Goal: Task Accomplishment & Management: Complete application form

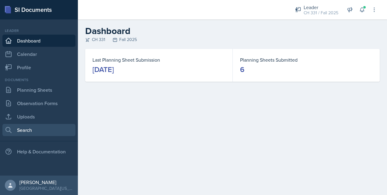
click at [30, 129] on link "Search" at bounding box center [38, 130] width 73 height 12
select select "all"
select select "1"
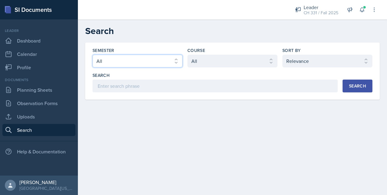
click at [143, 61] on select "Select semester All Fall 2025 Spring 2025 Fall 2024 Spring 2024 Fall 2023 Sprin…" at bounding box center [137, 61] width 90 height 13
select select "8c3db506-cd10-4819-a085-b8ca3b52d6db"
click at [92, 55] on select "Select semester All Fall 2025 Spring 2025 Fall 2024 Spring 2024 Fall 2023 Sprin…" at bounding box center [137, 61] width 90 height 13
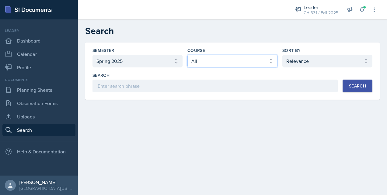
click at [215, 59] on select "Select course All ACC 211 ACC 212 ACC 307 BYS 119 BYS 215 BYS 300 CH 101 CH 121…" at bounding box center [232, 61] width 90 height 13
select select "12ad2d3d-375c-4b8f-a696-cb32628eab13"
click at [187, 55] on select "Select course All ACC 211 ACC 212 ACC 307 BYS 119 BYS 215 BYS 300 CH 101 CH 121…" at bounding box center [232, 61] width 90 height 13
click at [360, 86] on div "Search" at bounding box center [357, 86] width 17 height 5
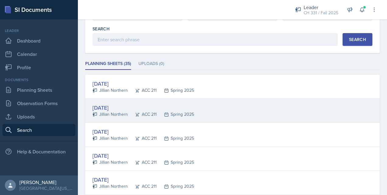
scroll to position [46, 0]
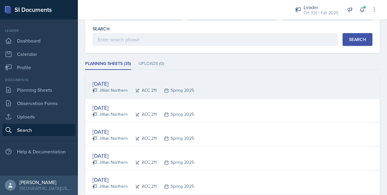
click at [113, 82] on div "Apr 21st, 2025" at bounding box center [143, 84] width 102 height 8
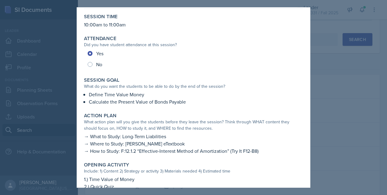
scroll to position [0, 0]
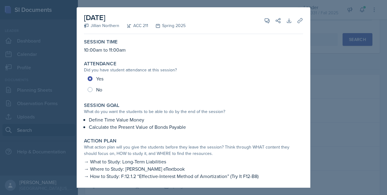
click at [329, 49] on div at bounding box center [193, 97] width 387 height 195
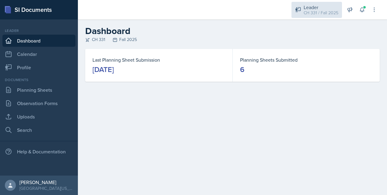
click at [304, 2] on div "Leader CH 331 / Fall 2025" at bounding box center [316, 10] width 50 height 16
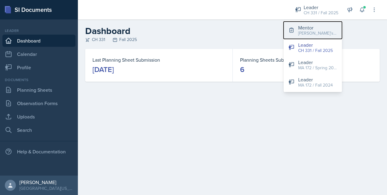
click at [309, 33] on div "[PERSON_NAME]'s Group / Fall 2025" at bounding box center [317, 33] width 39 height 6
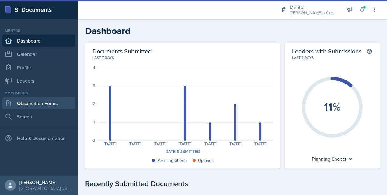
click at [58, 102] on link "Observation Forms" at bounding box center [38, 103] width 73 height 12
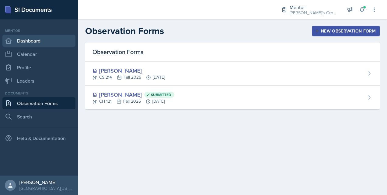
click at [46, 43] on link "Dashboard" at bounding box center [38, 41] width 73 height 12
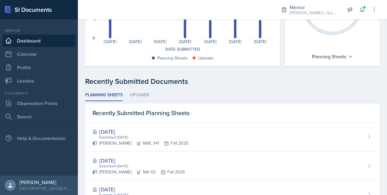
scroll to position [102, 0]
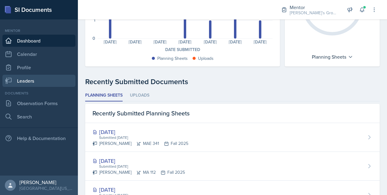
click at [32, 83] on link "Leaders" at bounding box center [38, 81] width 73 height 12
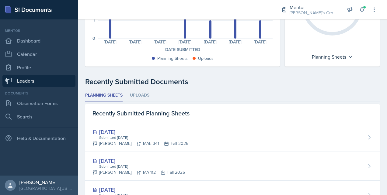
scroll to position [42, 0]
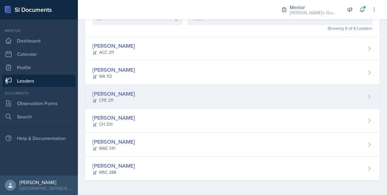
click at [112, 97] on div "[PERSON_NAME]" at bounding box center [113, 94] width 43 height 8
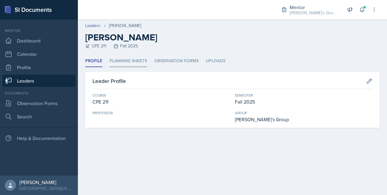
click at [128, 62] on li "Planning Sheets" at bounding box center [127, 61] width 37 height 12
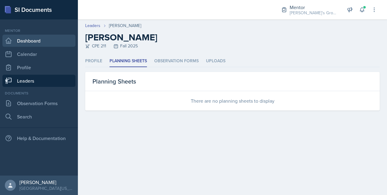
click at [47, 45] on link "Dashboard" at bounding box center [38, 41] width 73 height 12
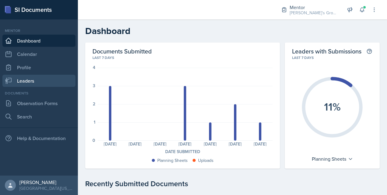
click at [47, 80] on link "Leaders" at bounding box center [38, 81] width 73 height 12
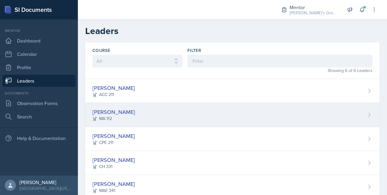
click at [122, 111] on div "[PERSON_NAME]" at bounding box center [113, 112] width 43 height 8
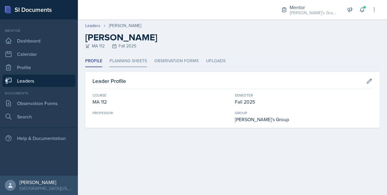
click at [128, 63] on li "Planning Sheets" at bounding box center [127, 61] width 37 height 12
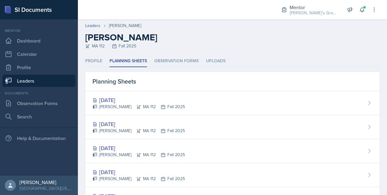
click at [57, 79] on link "Leaders" at bounding box center [38, 81] width 73 height 12
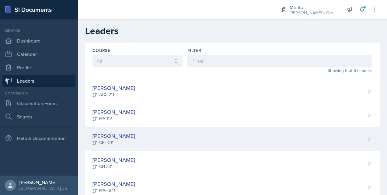
click at [112, 135] on div "[PERSON_NAME]" at bounding box center [113, 136] width 43 height 8
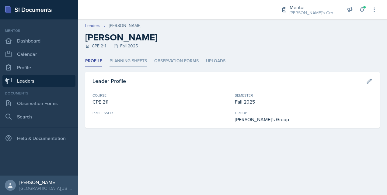
click at [143, 58] on li "Planning Sheets" at bounding box center [127, 61] width 37 height 12
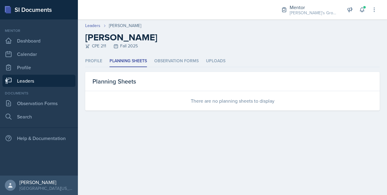
click at [58, 80] on link "Leaders" at bounding box center [38, 81] width 73 height 12
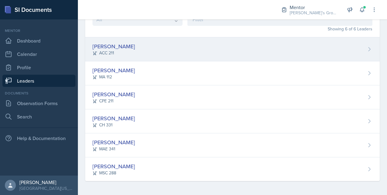
scroll to position [42, 0]
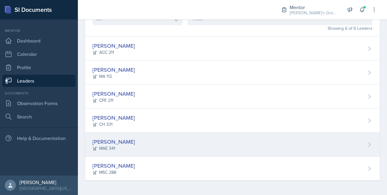
click at [116, 139] on div "[PERSON_NAME]" at bounding box center [113, 142] width 43 height 8
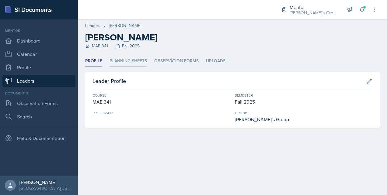
click at [132, 59] on li "Planning Sheets" at bounding box center [127, 61] width 37 height 12
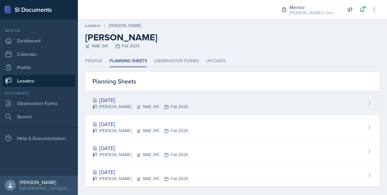
click at [119, 98] on div "[DATE]" at bounding box center [140, 100] width 96 height 8
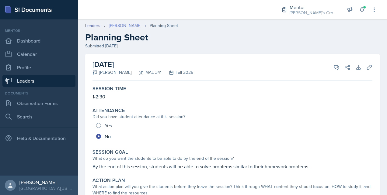
click at [128, 24] on link "[PERSON_NAME]" at bounding box center [125, 25] width 32 height 6
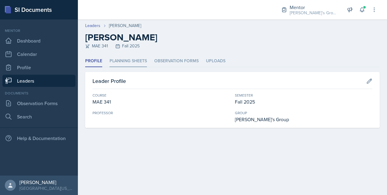
click at [130, 58] on li "Planning Sheets" at bounding box center [127, 61] width 37 height 12
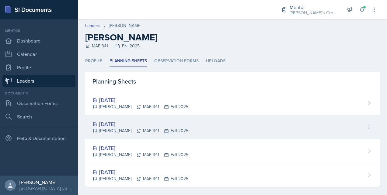
click at [119, 126] on div "[DATE]" at bounding box center [140, 124] width 96 height 8
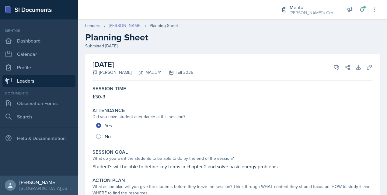
click at [135, 24] on link "[PERSON_NAME]" at bounding box center [125, 25] width 32 height 6
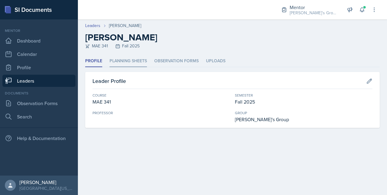
click at [123, 63] on li "Planning Sheets" at bounding box center [127, 61] width 37 height 12
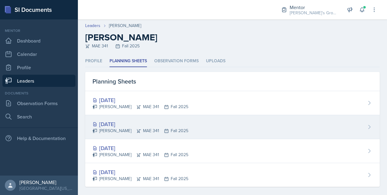
click at [118, 122] on div "[DATE]" at bounding box center [140, 124] width 96 height 8
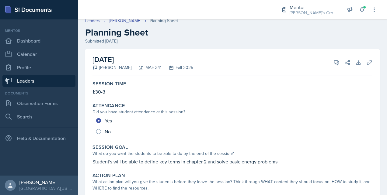
scroll to position [3, 0]
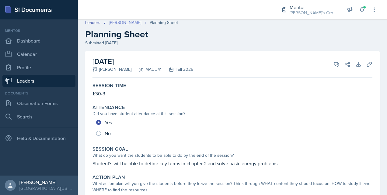
click at [138, 24] on link "[PERSON_NAME]" at bounding box center [125, 22] width 32 height 6
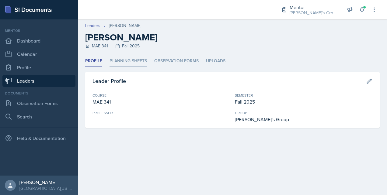
click at [128, 62] on li "Planning Sheets" at bounding box center [127, 61] width 37 height 12
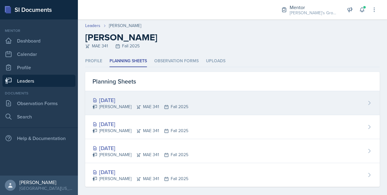
click at [119, 99] on div "[DATE]" at bounding box center [140, 100] width 96 height 8
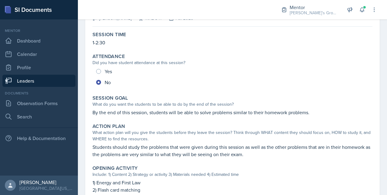
scroll to position [55, 0]
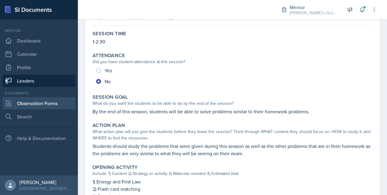
click at [60, 104] on link "Observation Forms" at bounding box center [38, 103] width 73 height 12
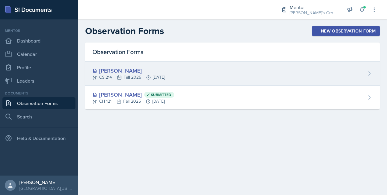
click at [133, 69] on div "[PERSON_NAME]" at bounding box center [128, 71] width 72 height 8
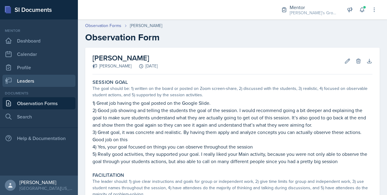
click at [35, 80] on link "Leaders" at bounding box center [38, 81] width 73 height 12
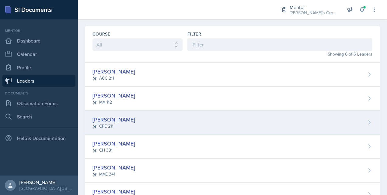
scroll to position [42, 0]
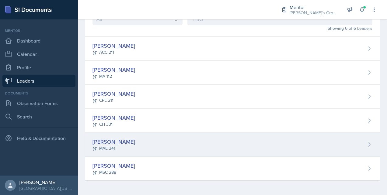
click at [119, 143] on div "[PERSON_NAME]" at bounding box center [113, 142] width 43 height 8
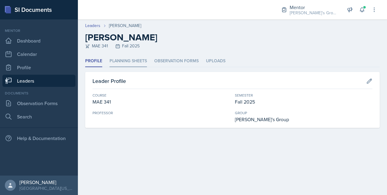
click at [133, 65] on li "Planning Sheets" at bounding box center [127, 61] width 37 height 12
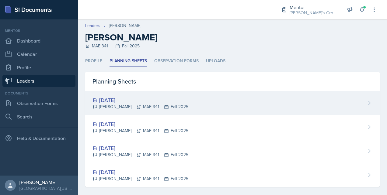
click at [121, 98] on div "[DATE]" at bounding box center [140, 100] width 96 height 8
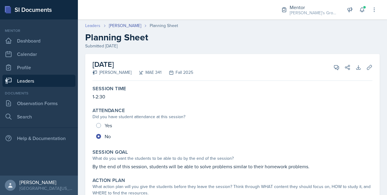
click at [91, 27] on link "Leaders" at bounding box center [92, 25] width 15 height 6
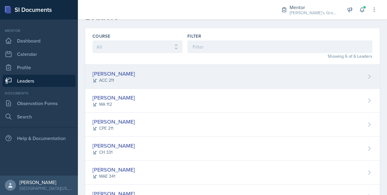
scroll to position [17, 0]
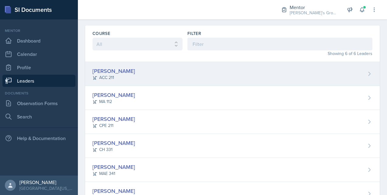
click at [117, 69] on div "[PERSON_NAME]" at bounding box center [113, 71] width 43 height 8
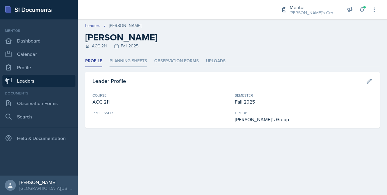
click at [140, 60] on li "Planning Sheets" at bounding box center [127, 61] width 37 height 12
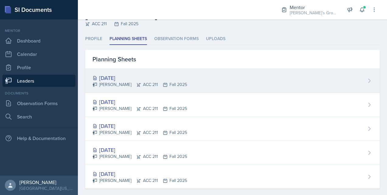
scroll to position [26, 0]
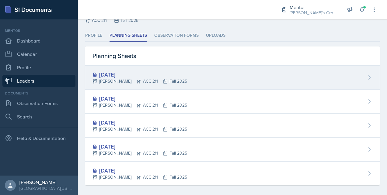
click at [124, 73] on div "[DATE]" at bounding box center [139, 75] width 95 height 8
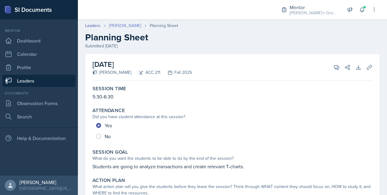
click at [119, 25] on link "[PERSON_NAME]" at bounding box center [125, 25] width 32 height 6
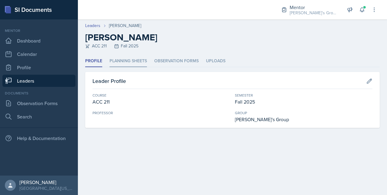
click at [127, 64] on li "Planning Sheets" at bounding box center [127, 61] width 37 height 12
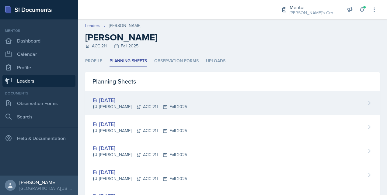
click at [120, 102] on div "[DATE]" at bounding box center [139, 100] width 95 height 8
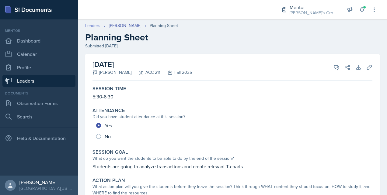
click at [98, 26] on link "Leaders" at bounding box center [92, 25] width 15 height 6
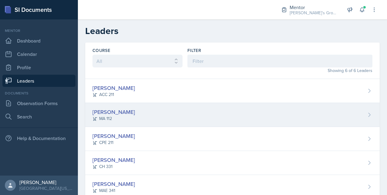
scroll to position [42, 0]
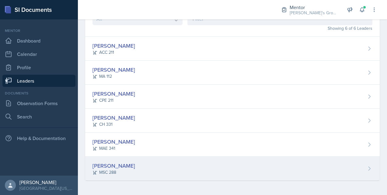
click at [108, 165] on div "[PERSON_NAME]" at bounding box center [113, 166] width 43 height 8
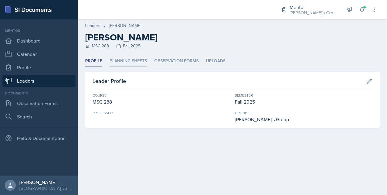
click at [138, 62] on li "Planning Sheets" at bounding box center [127, 61] width 37 height 12
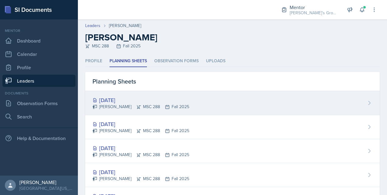
click at [119, 99] on div "[DATE]" at bounding box center [140, 100] width 97 height 8
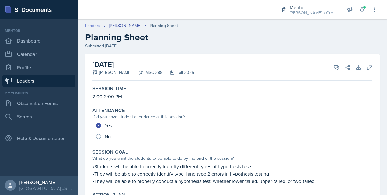
click at [91, 26] on link "Leaders" at bounding box center [92, 25] width 15 height 6
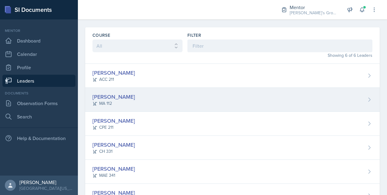
scroll to position [20, 0]
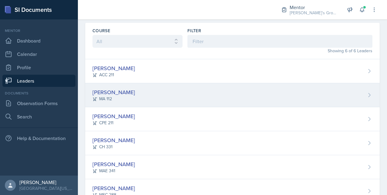
click at [114, 91] on div "[PERSON_NAME]" at bounding box center [113, 92] width 43 height 8
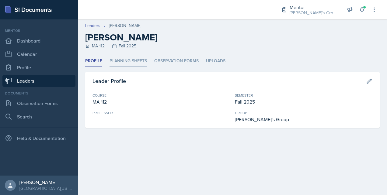
click at [133, 60] on li "Planning Sheets" at bounding box center [127, 61] width 37 height 12
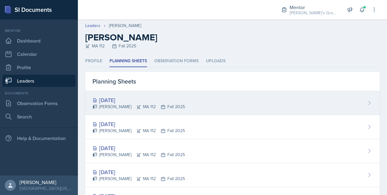
click at [111, 100] on div "[DATE]" at bounding box center [138, 100] width 92 height 8
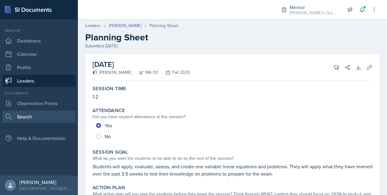
click at [38, 120] on link "Search" at bounding box center [38, 117] width 73 height 12
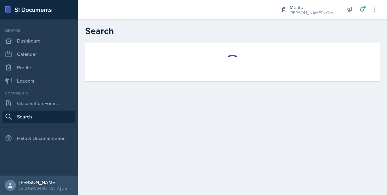
select select "all"
select select "1"
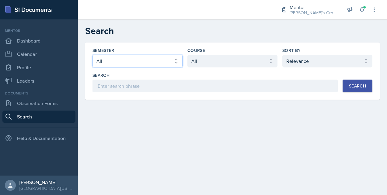
click at [164, 60] on select "Select semester All Fall 2025 Spring 2025 Fall 2024 Spring 2024 Fall 2023 Sprin…" at bounding box center [137, 61] width 90 height 13
select select "19fb88f7-c89b-4031-b5a0-458fd49807a1"
click at [92, 55] on select "Select semester All Fall 2025 Spring 2025 Fall 2024 Spring 2024 Fall 2023 Sprin…" at bounding box center [137, 61] width 90 height 13
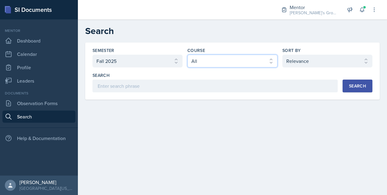
click at [217, 64] on select "Select course All ACC 211 ACC 212 ACC 307 BYS 119 BYS 215 BYS 300 CH 101 CH 121…" at bounding box center [232, 61] width 90 height 13
click at [187, 55] on select "Select course All ACC 211 ACC 212 ACC 307 BYS 119 BYS 215 BYS 300 CH 101 CH 121…" at bounding box center [232, 61] width 90 height 13
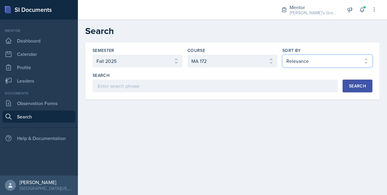
click at [305, 59] on select "Select sort by Relevance Document Date (Asc) Document Date (Desc)" at bounding box center [327, 61] width 90 height 13
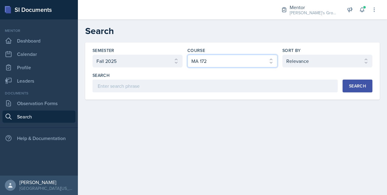
click at [243, 65] on select "Select course All ACC 211 ACC 212 ACC 307 BYS 119 BYS 215 BYS 300 CH 101 CH 121…" at bounding box center [232, 61] width 90 height 13
select select "e311161d-9862-4636-9c81-d48af42686b4"
click at [187, 55] on select "Select course All ACC 211 ACC 212 ACC 307 BYS 119 BYS 215 BYS 300 CH 101 CH 121…" at bounding box center [232, 61] width 90 height 13
click at [354, 90] on button "Search" at bounding box center [357, 86] width 30 height 13
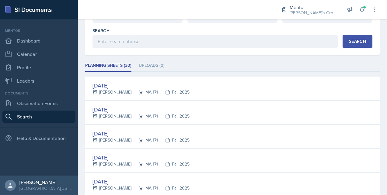
scroll to position [61, 0]
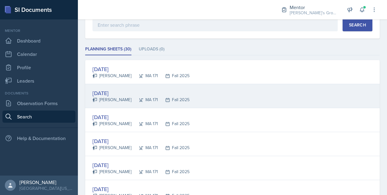
click at [108, 93] on div "[DATE]" at bounding box center [140, 93] width 97 height 8
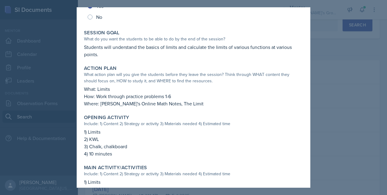
scroll to position [72, 0]
click at [328, 43] on div at bounding box center [193, 97] width 387 height 195
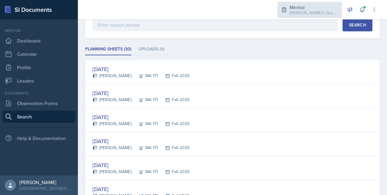
click at [302, 17] on div "Mentor [PERSON_NAME]'s Group / Fall 2025" at bounding box center [309, 10] width 64 height 16
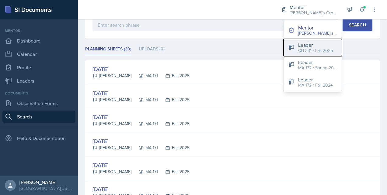
click at [312, 50] on div "CH 331 / Fall 2025" at bounding box center [315, 50] width 35 height 6
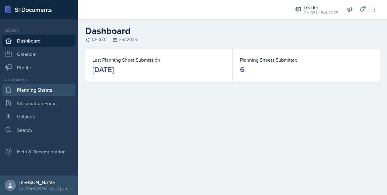
click at [50, 89] on link "Planning Sheets" at bounding box center [38, 90] width 73 height 12
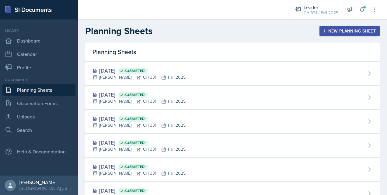
click at [249, 33] on div "Planning Sheets New Planning Sheet" at bounding box center [232, 31] width 309 height 11
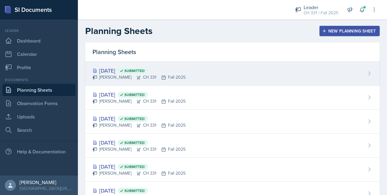
click at [123, 70] on div "[DATE] Submitted" at bounding box center [138, 71] width 93 height 8
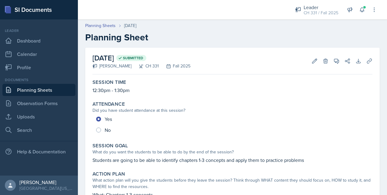
click at [61, 87] on link "Planning Sheets" at bounding box center [38, 90] width 73 height 12
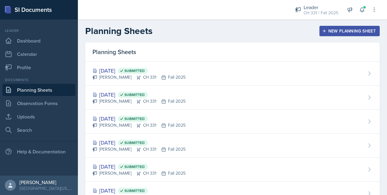
click at [333, 31] on div "New Planning Sheet" at bounding box center [349, 31] width 52 height 5
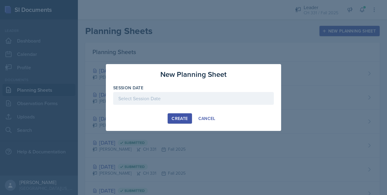
click at [202, 97] on div at bounding box center [193, 98] width 160 height 13
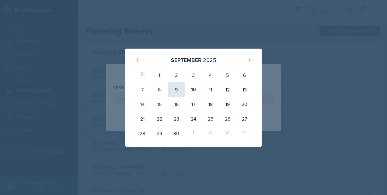
click at [179, 92] on div "9" at bounding box center [176, 89] width 17 height 15
type input "[DATE]"
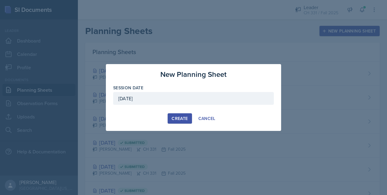
click at [177, 113] on button "Create" at bounding box center [179, 118] width 24 height 10
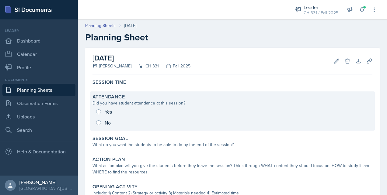
click at [99, 113] on div "Yes No" at bounding box center [232, 117] width 280 height 22
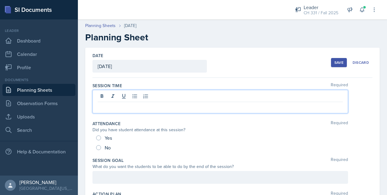
click at [121, 95] on div at bounding box center [219, 101] width 255 height 23
click at [98, 138] on input "Yes" at bounding box center [98, 138] width 5 height 5
radio input "true"
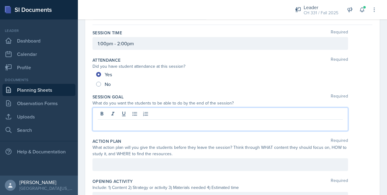
click at [176, 121] on p at bounding box center [220, 124] width 245 height 7
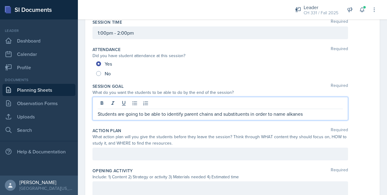
click at [124, 156] on div at bounding box center [219, 154] width 255 height 13
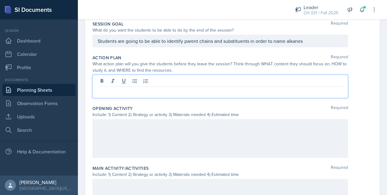
scroll to position [126, 0]
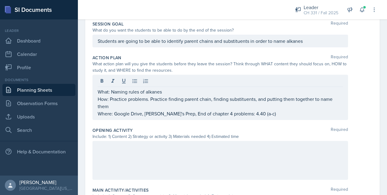
click at [183, 155] on div at bounding box center [219, 160] width 255 height 39
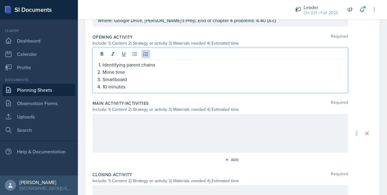
click at [154, 131] on div at bounding box center [219, 133] width 255 height 39
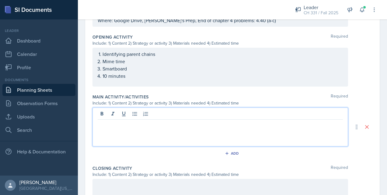
scroll to position [219, 0]
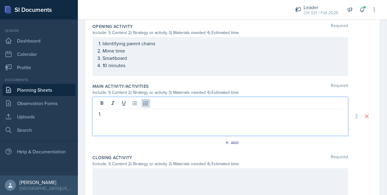
click at [143, 51] on p "Mime time" at bounding box center [222, 50] width 240 height 7
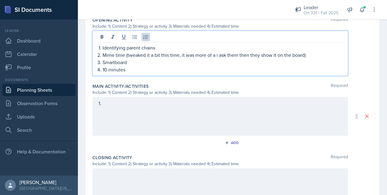
click at [119, 106] on div at bounding box center [219, 116] width 255 height 39
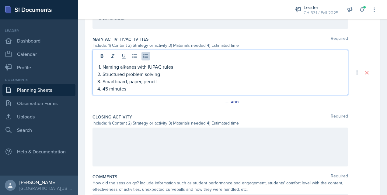
scroll to position [271, 0]
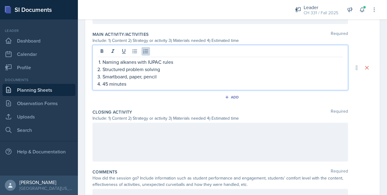
click at [108, 82] on p "45 minutes" at bounding box center [222, 83] width 240 height 7
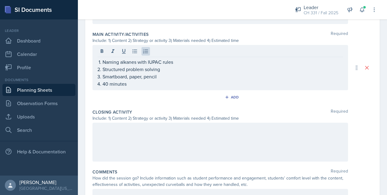
click at [132, 133] on div at bounding box center [219, 142] width 255 height 39
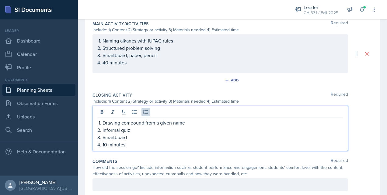
click at [140, 185] on div at bounding box center [219, 184] width 255 height 13
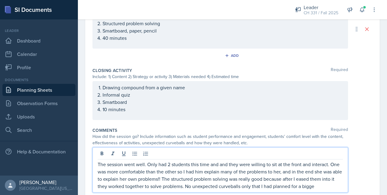
scroll to position [310, 0]
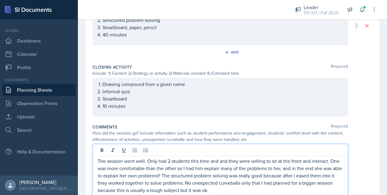
click at [210, 184] on p "The session went well. Only had 2 students this time and and they were willing …" at bounding box center [220, 175] width 245 height 36
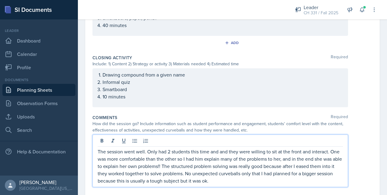
scroll to position [336, 0]
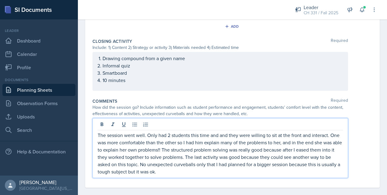
click at [246, 169] on p "The session went well. Only had 2 students this time and and they were willing …" at bounding box center [220, 154] width 245 height 44
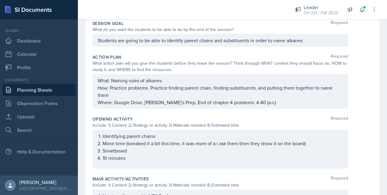
scroll to position [26, 0]
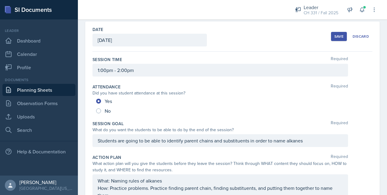
click at [334, 34] on div "Save" at bounding box center [338, 36] width 9 height 5
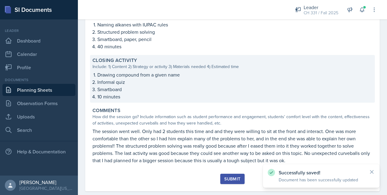
scroll to position [274, 0]
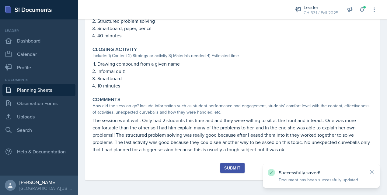
click at [234, 170] on div "Submit" at bounding box center [232, 168] width 16 height 5
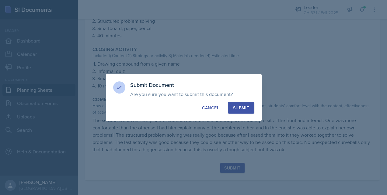
click at [239, 106] on div "Submit" at bounding box center [241, 108] width 16 height 6
radio input "true"
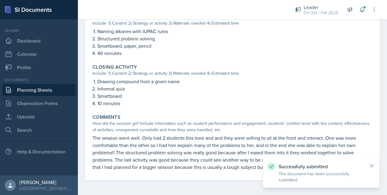
scroll to position [256, 0]
click at [46, 88] on link "Planning Sheets" at bounding box center [38, 90] width 73 height 12
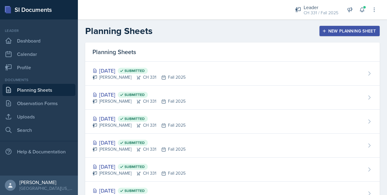
click at [322, 32] on icon "button" at bounding box center [324, 31] width 4 height 4
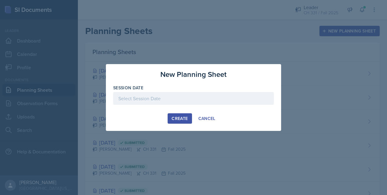
click at [196, 93] on div at bounding box center [193, 98] width 160 height 13
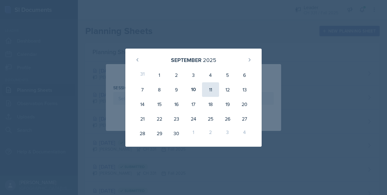
click at [210, 91] on div "11" at bounding box center [210, 89] width 17 height 15
type input "[DATE]"
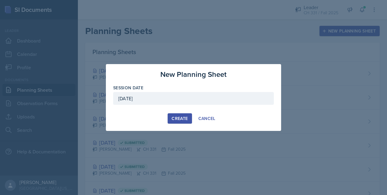
click at [175, 116] on div "Create" at bounding box center [179, 118] width 16 height 5
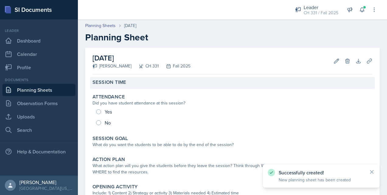
click at [128, 83] on div "Session Time" at bounding box center [232, 82] width 280 height 6
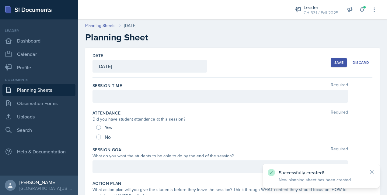
click at [130, 97] on div at bounding box center [219, 96] width 255 height 13
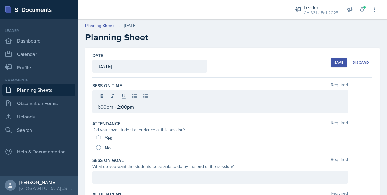
click at [151, 119] on div "Attendance Required Did you have student attendance at this session? Yes No" at bounding box center [232, 136] width 280 height 37
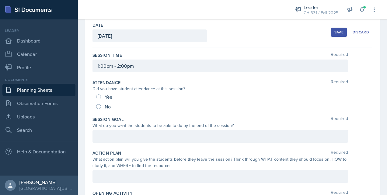
scroll to position [36, 0]
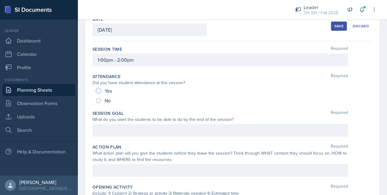
click at [99, 91] on input "Yes" at bounding box center [98, 90] width 5 height 5
radio input "true"
click at [100, 98] on div "No" at bounding box center [104, 101] width 16 height 10
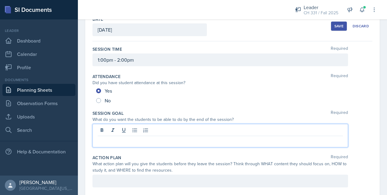
click at [120, 137] on p at bounding box center [220, 140] width 245 height 7
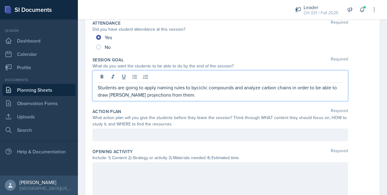
click at [139, 137] on p at bounding box center [220, 134] width 245 height 7
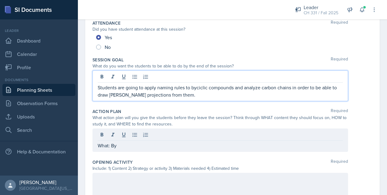
click at [197, 84] on p "Students are going to apply naming rules to byciclic compounds and analyze carb…" at bounding box center [220, 91] width 245 height 15
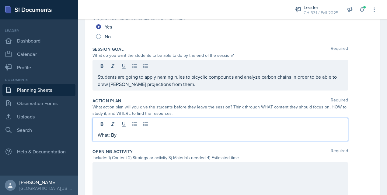
click at [130, 127] on div "What: By" at bounding box center [219, 129] width 255 height 23
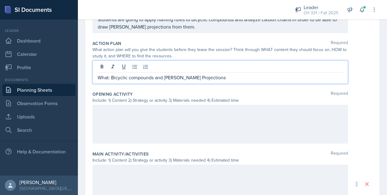
click at [133, 118] on div at bounding box center [219, 124] width 255 height 39
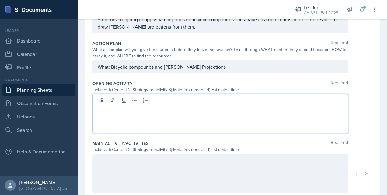
scroll to position [158, 0]
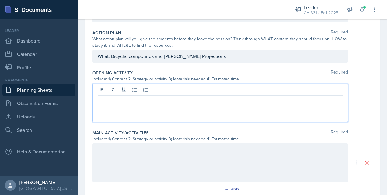
click at [217, 58] on p "What: Bicyclic compounds and [PERSON_NAME] Projections" at bounding box center [220, 56] width 245 height 7
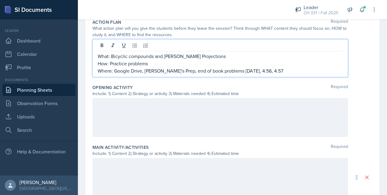
click at [220, 71] on p "Where: Google Drive, [PERSON_NAME]'s Prep, end of book problems [DATE], 4.56, 4…" at bounding box center [220, 70] width 245 height 7
click at [228, 72] on p "Where: Google Drive, [PERSON_NAME]'s Prep, end of book problems [DATE], 4.56, 4…" at bounding box center [220, 70] width 245 height 7
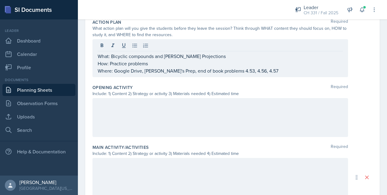
click at [257, 75] on div "What: Bicyclic compounds and [PERSON_NAME] Projections How: Practice problems W…" at bounding box center [219, 58] width 255 height 38
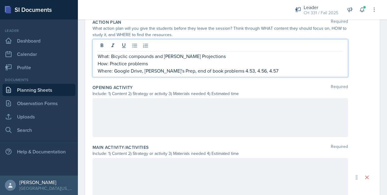
click at [222, 71] on p "Where: Google Drive, [PERSON_NAME]'s Prep, end of book problems 4.53, 4.56, 4.57" at bounding box center [220, 70] width 245 height 7
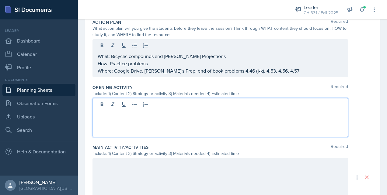
click at [228, 105] on div at bounding box center [219, 117] width 255 height 39
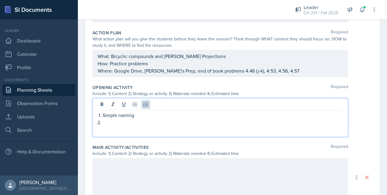
click at [164, 120] on p at bounding box center [222, 122] width 240 height 7
click at [153, 119] on p "Simple naming" at bounding box center [222, 115] width 240 height 7
click at [165, 125] on p at bounding box center [222, 122] width 240 height 7
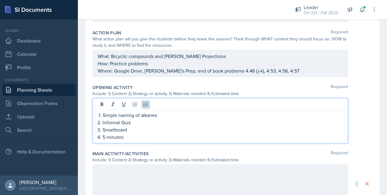
click at [271, 173] on div at bounding box center [219, 183] width 255 height 39
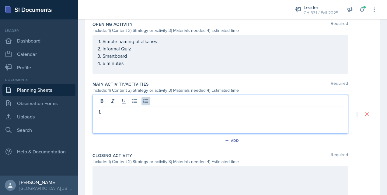
scroll to position [221, 0]
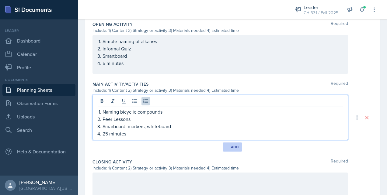
click at [235, 151] on button "Add" at bounding box center [232, 147] width 20 height 9
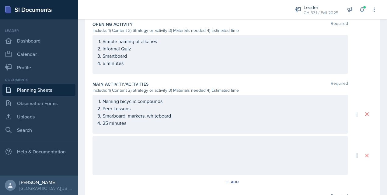
click at [246, 162] on div at bounding box center [219, 155] width 255 height 39
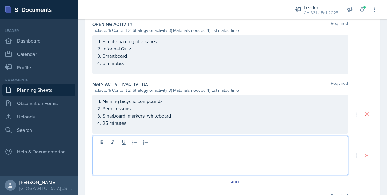
scroll to position [232, 0]
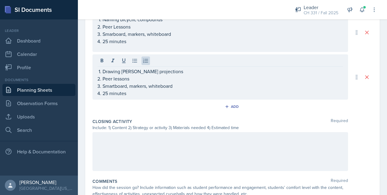
click at [134, 156] on div at bounding box center [219, 151] width 255 height 39
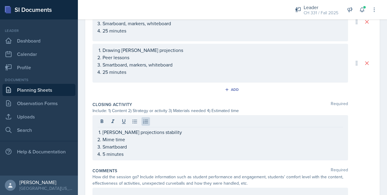
click at [205, 118] on div at bounding box center [220, 122] width 245 height 10
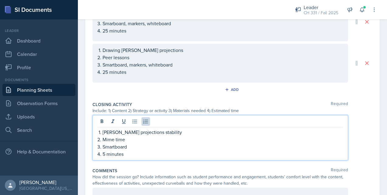
click at [211, 108] on div "Include: 1) Content 2) Strategy or activity 3) Materials needed 4) Estimated ti…" at bounding box center [219, 111] width 255 height 6
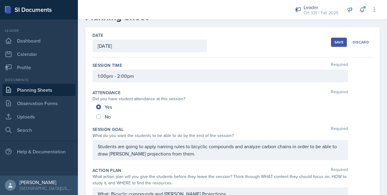
scroll to position [0, 0]
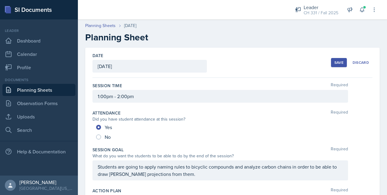
click at [334, 64] on div "Save" at bounding box center [338, 62] width 9 height 5
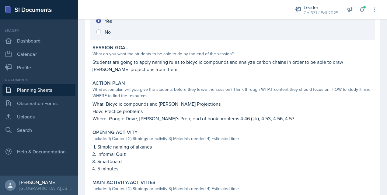
scroll to position [100, 0]
